Goal: Task Accomplishment & Management: Complete application form

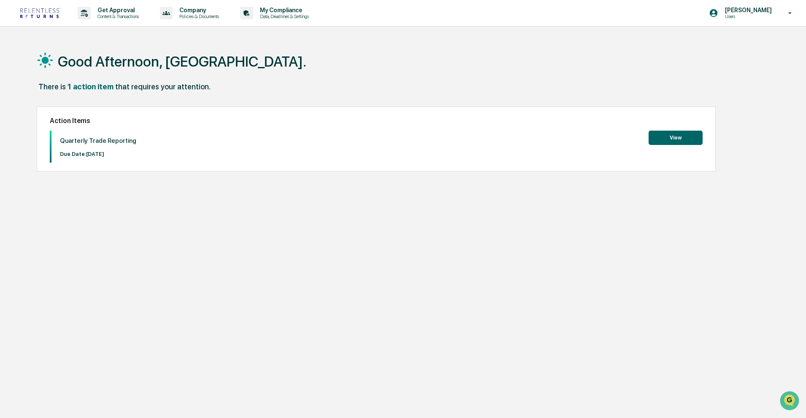
click at [691, 136] on button "View" at bounding box center [675, 138] width 54 height 14
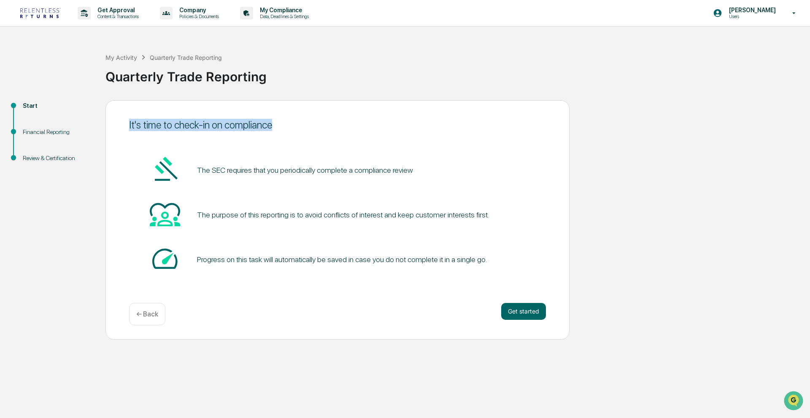
drag, startPoint x: 122, startPoint y: 122, endPoint x: 343, endPoint y: 122, distance: 220.2
click at [343, 122] on div "It's time to check-in on compliance The SEC requires that you periodically comp…" at bounding box center [337, 220] width 464 height 240
click at [343, 122] on div "It's time to check-in on compliance" at bounding box center [337, 125] width 417 height 12
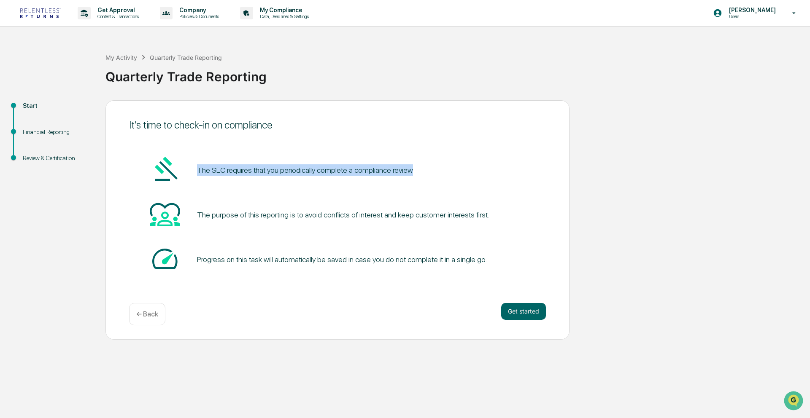
drag, startPoint x: 191, startPoint y: 175, endPoint x: 439, endPoint y: 174, distance: 248.5
click at [439, 174] on div "The SEC requires that you periodically complete a compliance review" at bounding box center [337, 170] width 417 height 32
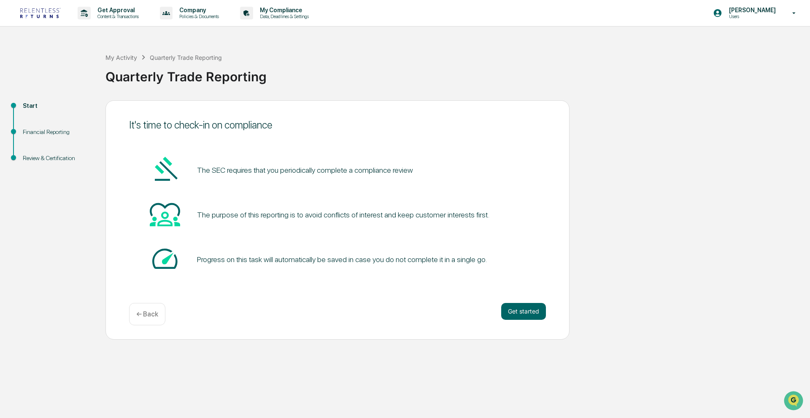
click at [230, 165] on pre "The SEC requires that you periodically complete a compliance review" at bounding box center [305, 170] width 216 height 11
click at [232, 165] on pre "The SEC requires that you periodically complete a compliance review" at bounding box center [305, 170] width 216 height 11
click at [241, 215] on div "The purpose of this reporting is to avoid conflicts of interest and keep custom…" at bounding box center [343, 215] width 292 height 9
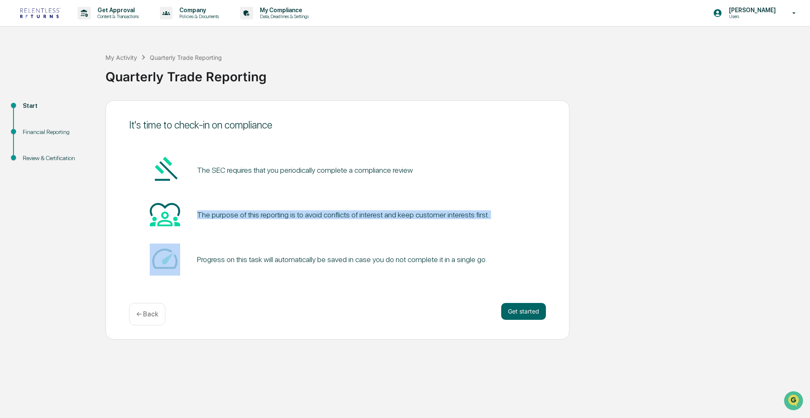
click at [241, 215] on div "The purpose of this reporting is to avoid conflicts of interest and keep custom…" at bounding box center [343, 215] width 292 height 9
click at [252, 213] on div "The purpose of this reporting is to avoid conflicts of interest and keep custom…" at bounding box center [343, 215] width 292 height 9
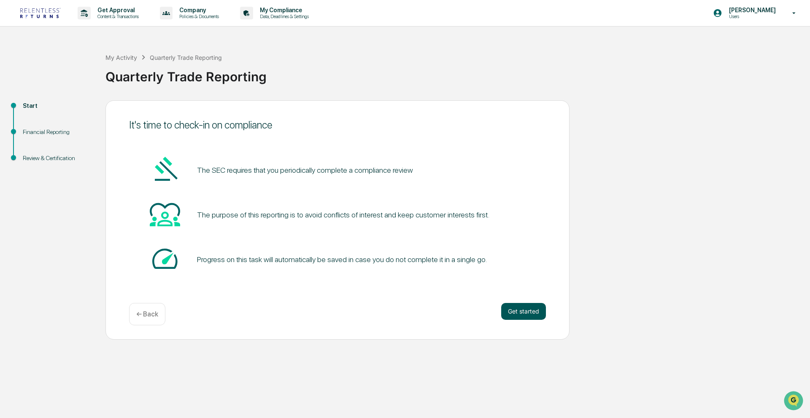
click at [526, 317] on button "Get started" at bounding box center [523, 311] width 45 height 17
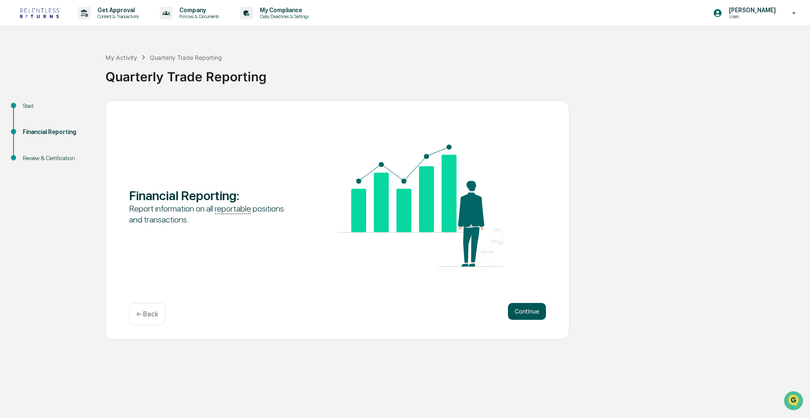
click at [527, 314] on button "Continue" at bounding box center [527, 311] width 38 height 17
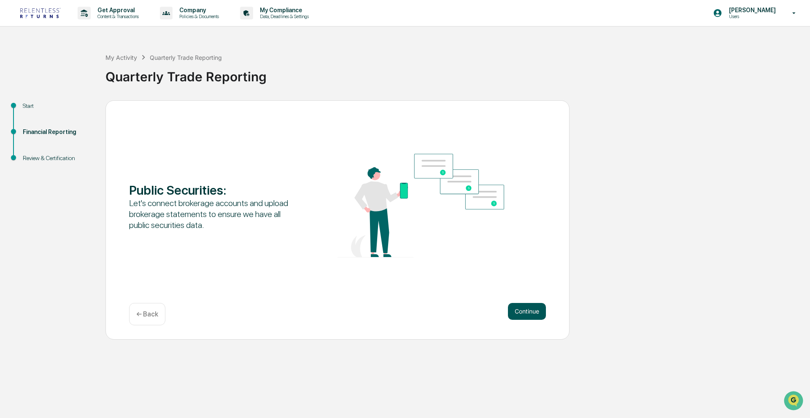
click at [526, 314] on button "Continue" at bounding box center [527, 311] width 38 height 17
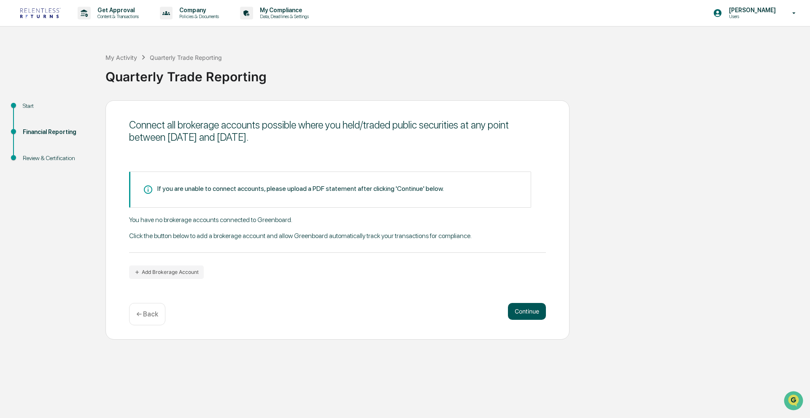
click at [513, 310] on button "Continue" at bounding box center [527, 311] width 38 height 17
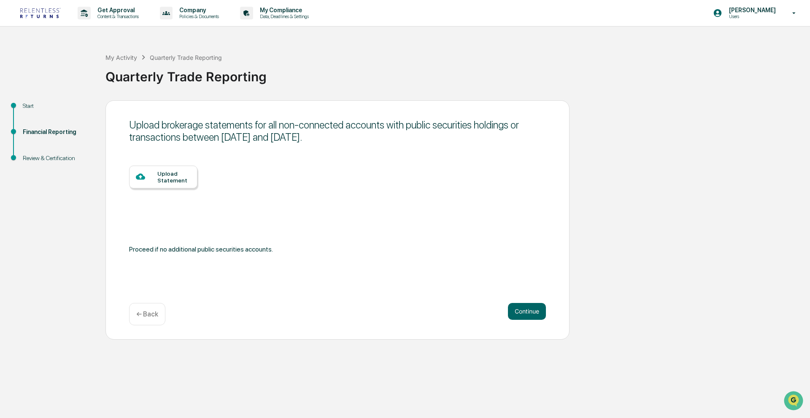
drag, startPoint x: 138, startPoint y: 122, endPoint x: 351, endPoint y: 140, distance: 213.8
click at [351, 140] on div "Upload brokerage statements for all non-connected accounts with public securiti…" at bounding box center [337, 131] width 417 height 24
click at [349, 140] on div "Upload brokerage statements for all non-connected accounts with public securiti…" at bounding box center [337, 131] width 417 height 24
click at [347, 140] on div "Upload brokerage statements for all non-connected accounts with public securiti…" at bounding box center [337, 131] width 417 height 24
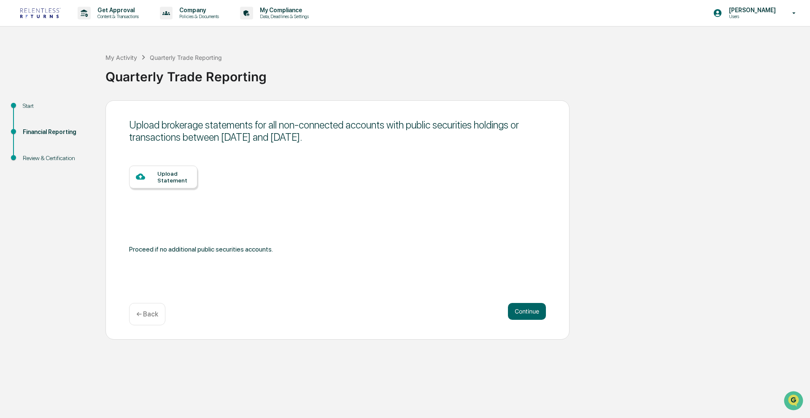
click at [347, 140] on div "Upload brokerage statements for all non-connected accounts with public securiti…" at bounding box center [337, 131] width 417 height 24
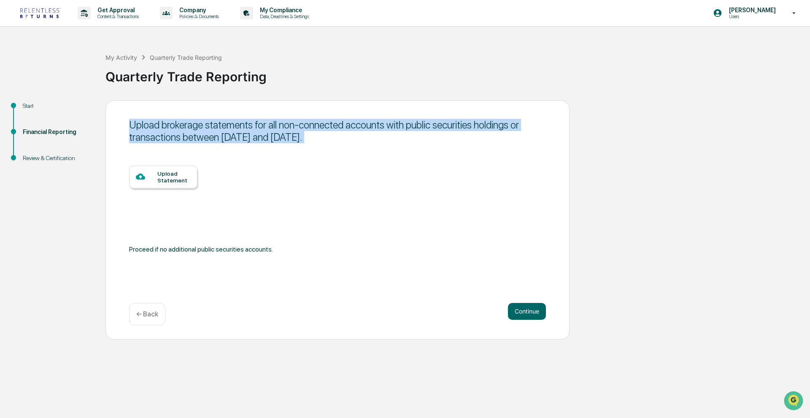
click at [347, 140] on div "Upload brokerage statements for all non-connected accounts with public securiti…" at bounding box center [337, 131] width 417 height 24
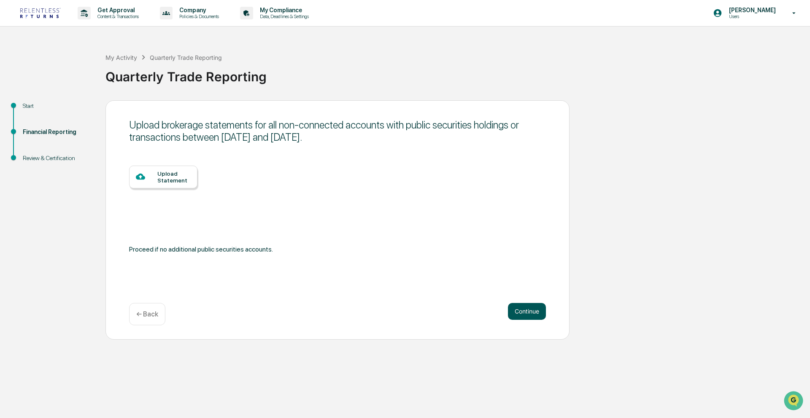
click at [536, 316] on button "Continue" at bounding box center [527, 311] width 38 height 17
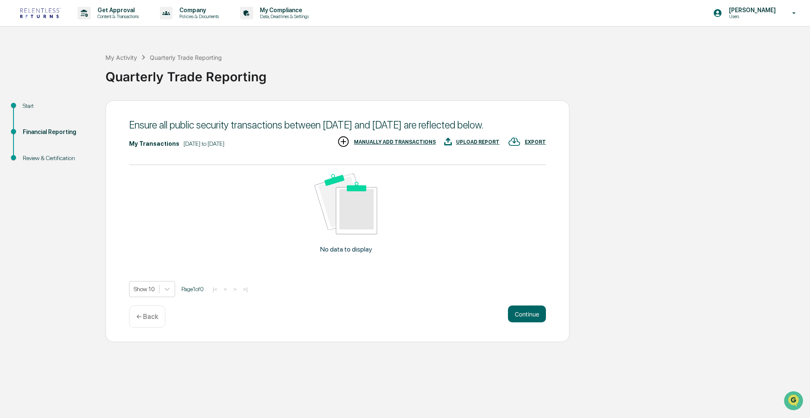
drag, startPoint x: 137, startPoint y: 123, endPoint x: 184, endPoint y: 138, distance: 49.8
click at [184, 131] on div "Ensure all public security transactions between [DATE] and [DATE] are reflected…" at bounding box center [337, 125] width 417 height 12
click at [224, 128] on div "Ensure all public security transactions between [DATE] and [DATE] are reflected…" at bounding box center [337, 125] width 417 height 12
click at [525, 323] on button "Continue" at bounding box center [527, 314] width 38 height 17
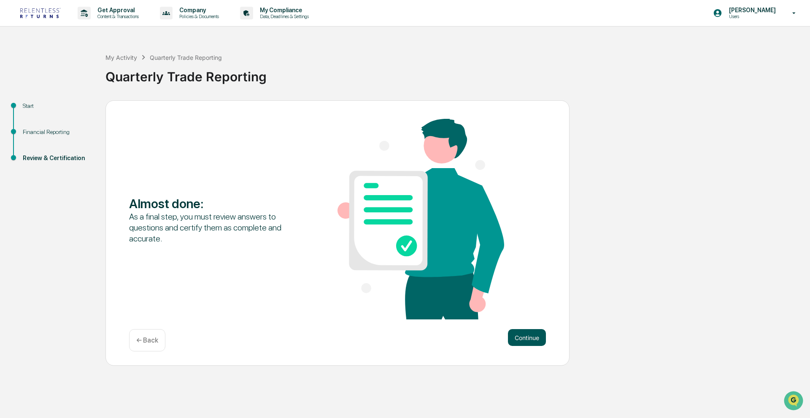
click at [537, 336] on button "Continue" at bounding box center [527, 337] width 38 height 17
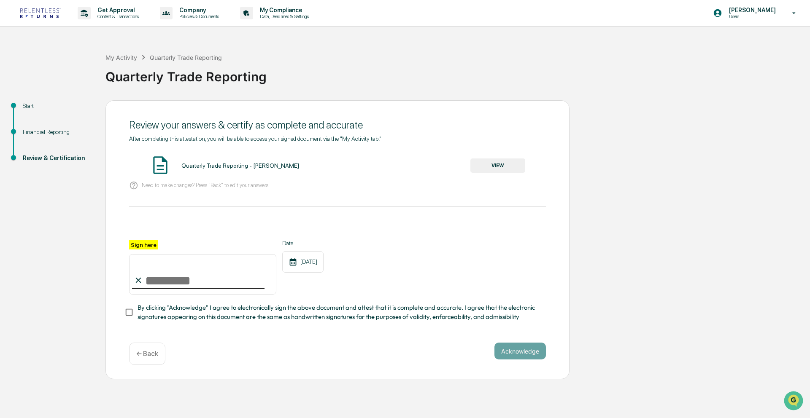
drag, startPoint x: 184, startPoint y: 267, endPoint x: 187, endPoint y: 283, distance: 16.9
click at [184, 268] on input "Sign here" at bounding box center [202, 274] width 147 height 40
type input "**********"
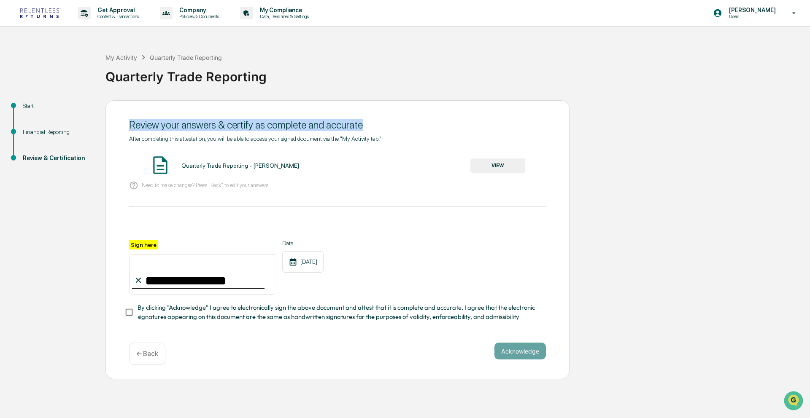
drag, startPoint x: 128, startPoint y: 122, endPoint x: 419, endPoint y: 128, distance: 291.1
click at [419, 128] on div "**********" at bounding box center [337, 240] width 464 height 280
click at [419, 128] on div "Review your answers & certify as complete and accurate" at bounding box center [337, 125] width 417 height 12
click at [282, 310] on span "By clicking "Acknowledge" I agree to electronically sign the above document and…" at bounding box center [339, 312] width 402 height 19
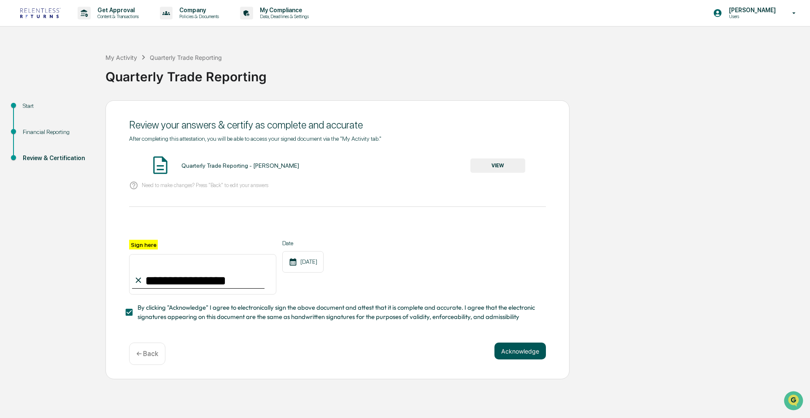
click at [506, 348] on button "Acknowledge" at bounding box center [519, 351] width 51 height 17
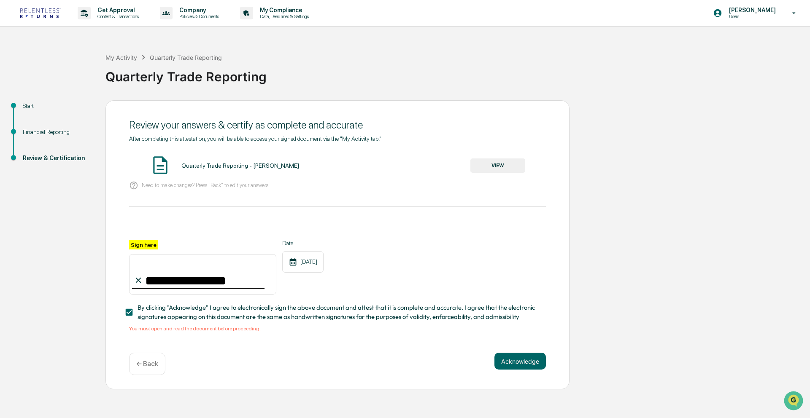
click at [469, 157] on div "Quarterly Trade Reporting - [PERSON_NAME] VIEW" at bounding box center [337, 166] width 417 height 22
click at [491, 173] on button "VIEW" at bounding box center [497, 166] width 55 height 14
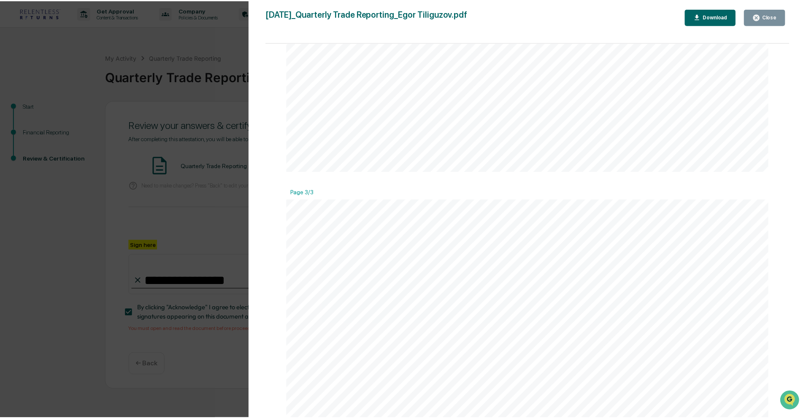
scroll to position [1417, 0]
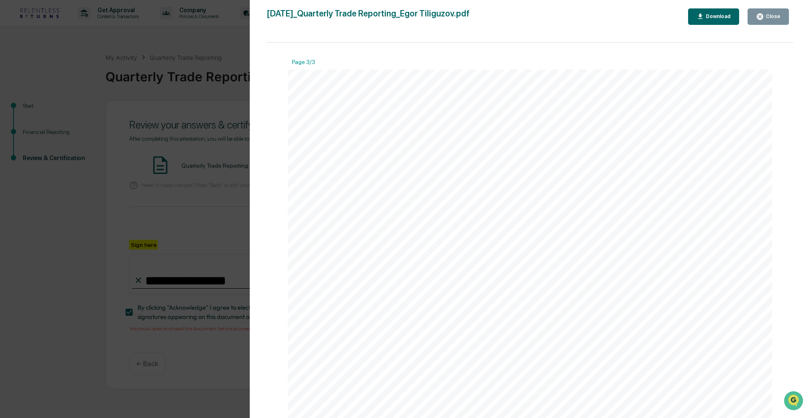
click at [770, 12] on button "Close" at bounding box center [768, 16] width 41 height 16
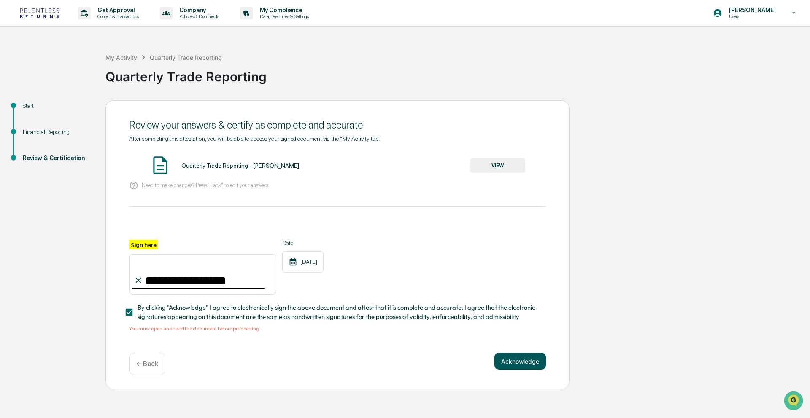
click at [524, 369] on button "Acknowledge" at bounding box center [519, 361] width 51 height 17
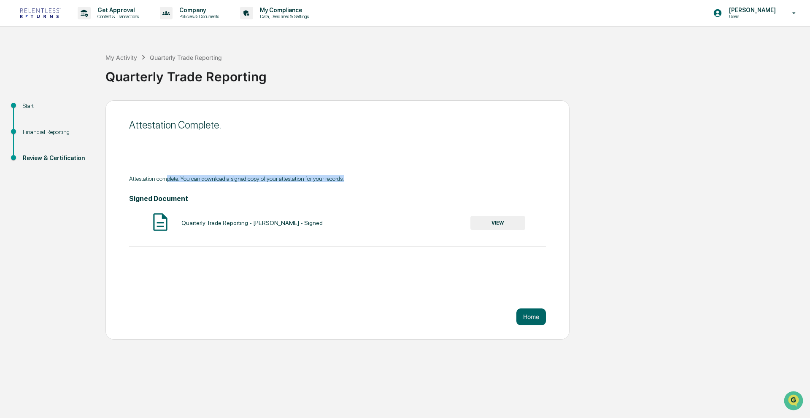
drag, startPoint x: 168, startPoint y: 181, endPoint x: 370, endPoint y: 181, distance: 201.2
click at [370, 181] on div "Attestation complete. You can download a signed copy of your attestation for yo…" at bounding box center [337, 178] width 417 height 7
click at [535, 318] on button "Home" at bounding box center [531, 317] width 30 height 17
